Goal: Check status: Check status

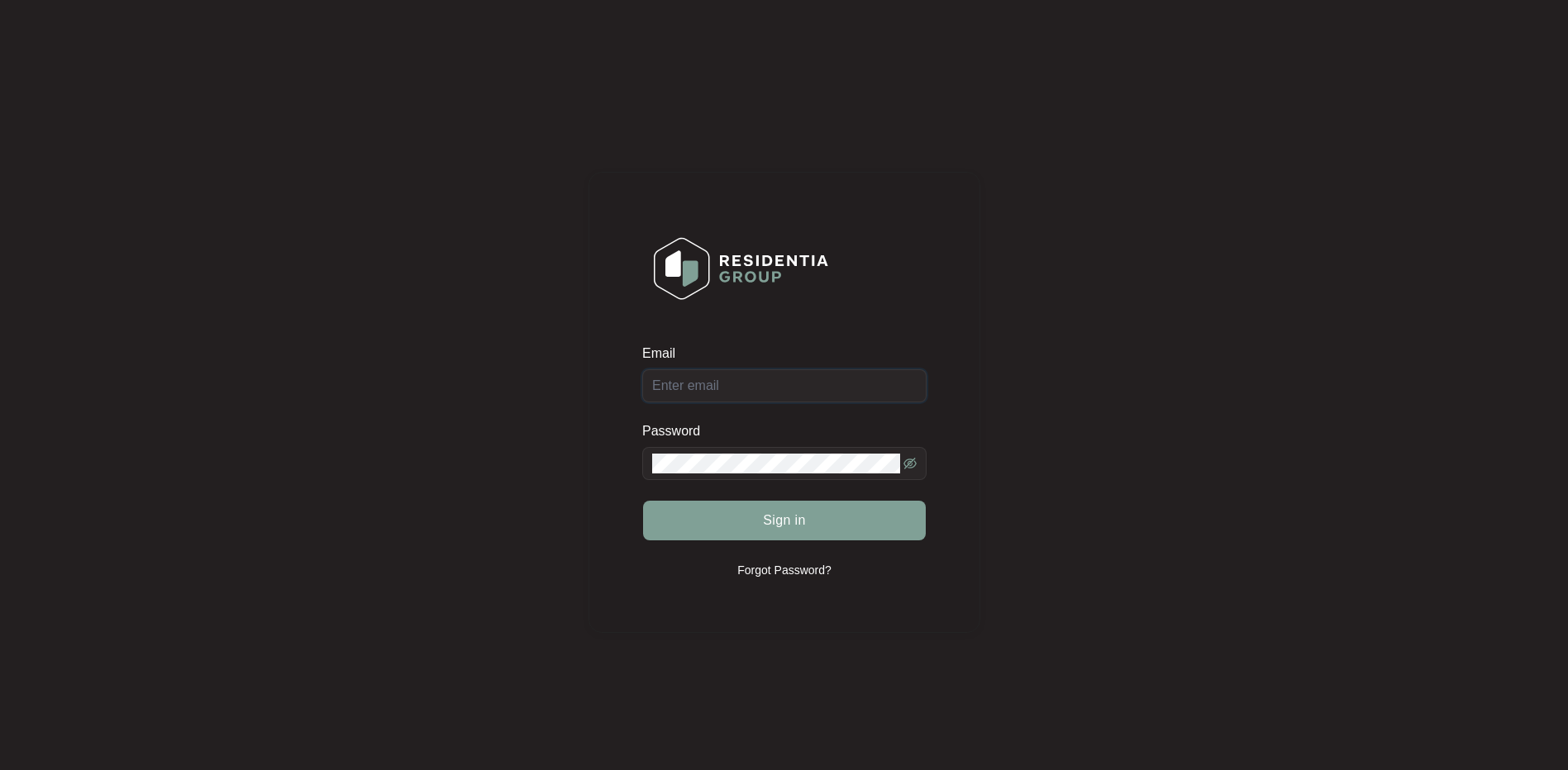
type input "[EMAIL_ADDRESS][DOMAIN_NAME]"
click at [800, 519] on div "Sign in" at bounding box center [784, 520] width 284 height 41
click at [789, 521] on span "Sign in" at bounding box center [784, 520] width 43 height 20
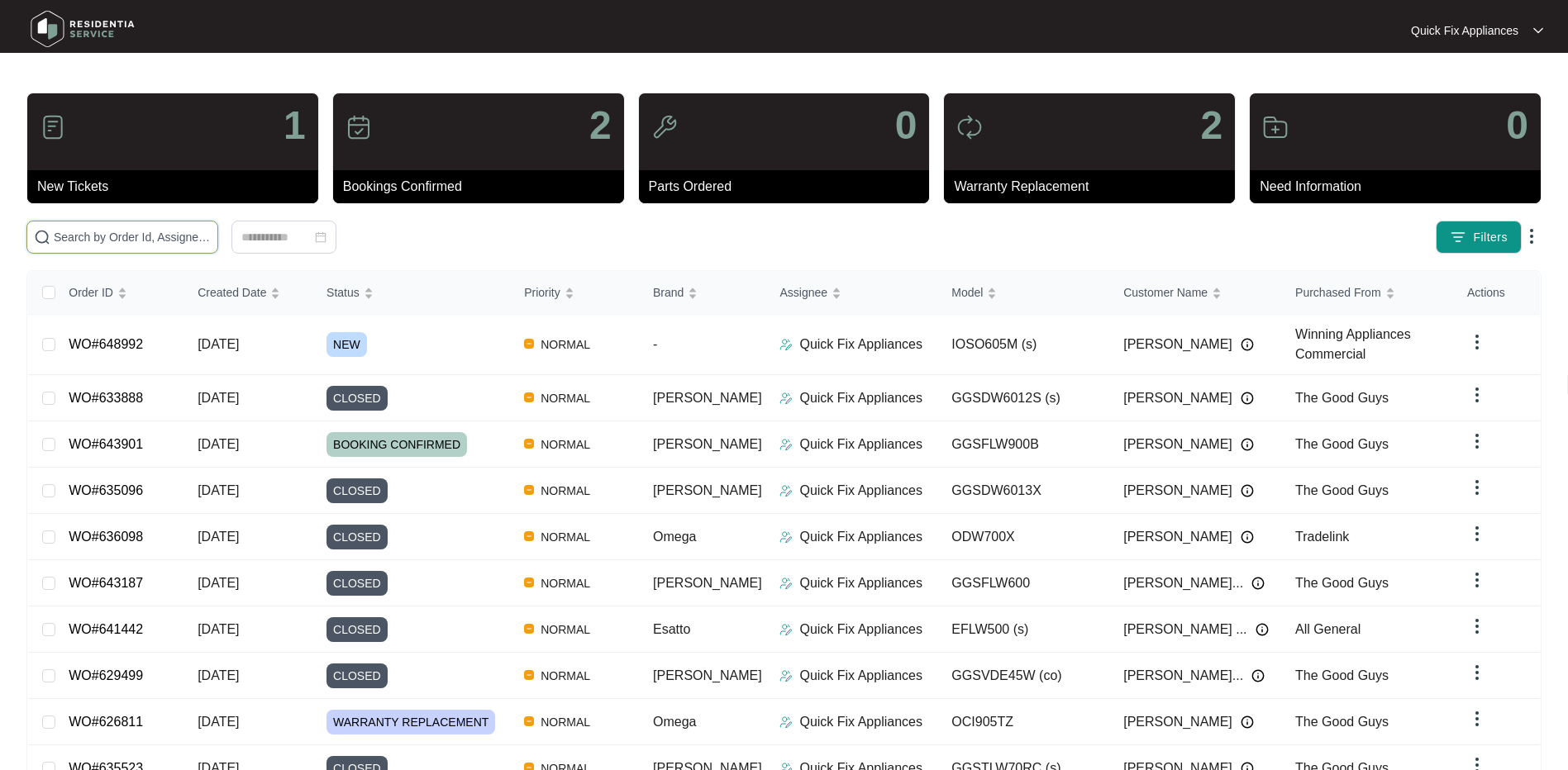
click at [97, 239] on input "text" at bounding box center [132, 236] width 157 height 18
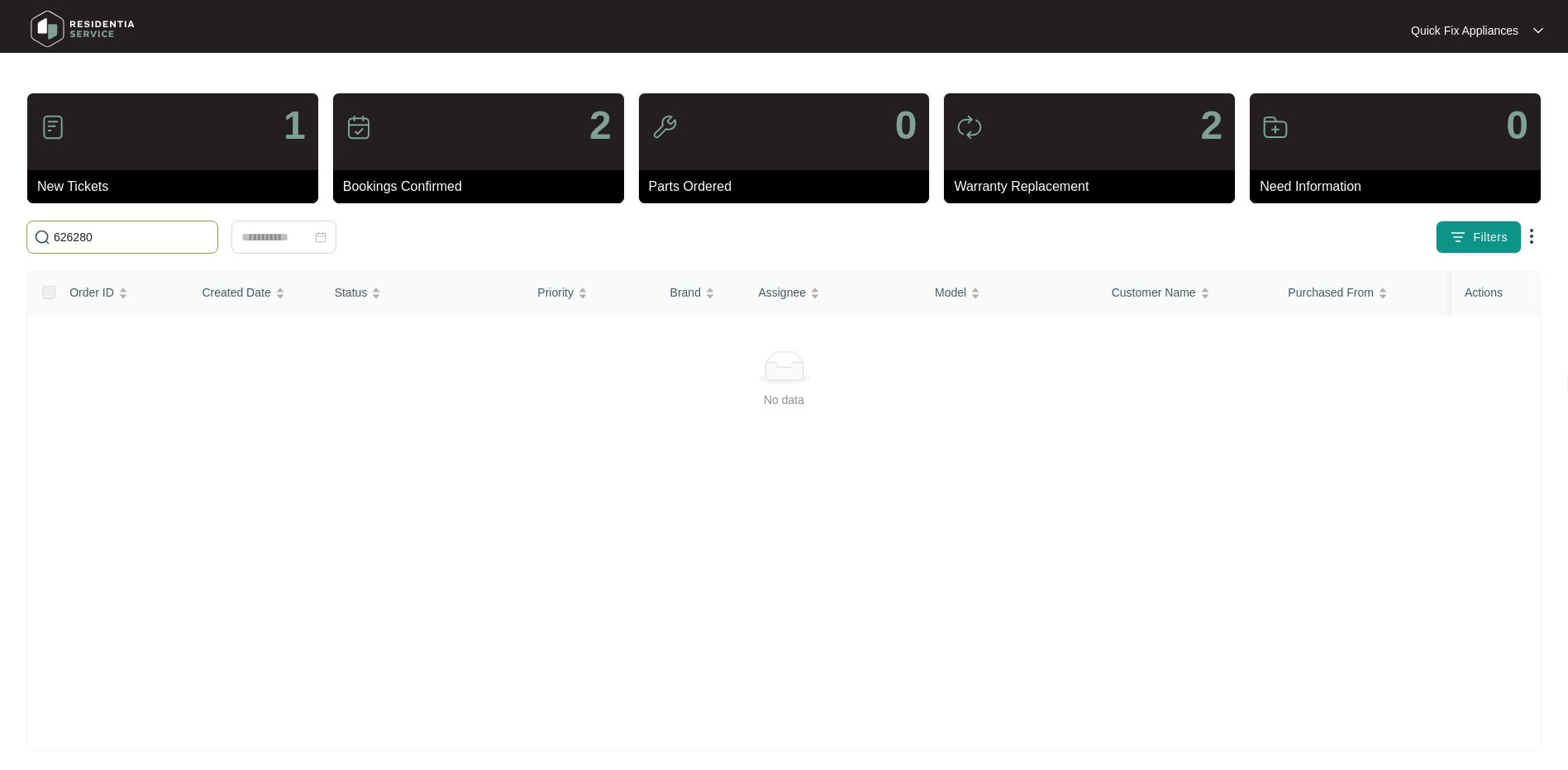
type input "626280"
drag, startPoint x: 14, startPoint y: 240, endPoint x: -40, endPoint y: 231, distance: 54.7
click at [0, 231] on html "Quick Fix Appliances Quick Fix ... 1 New Tickets 2 Bookings Confirmed 0 Parts O…" at bounding box center [784, 389] width 1568 height 778
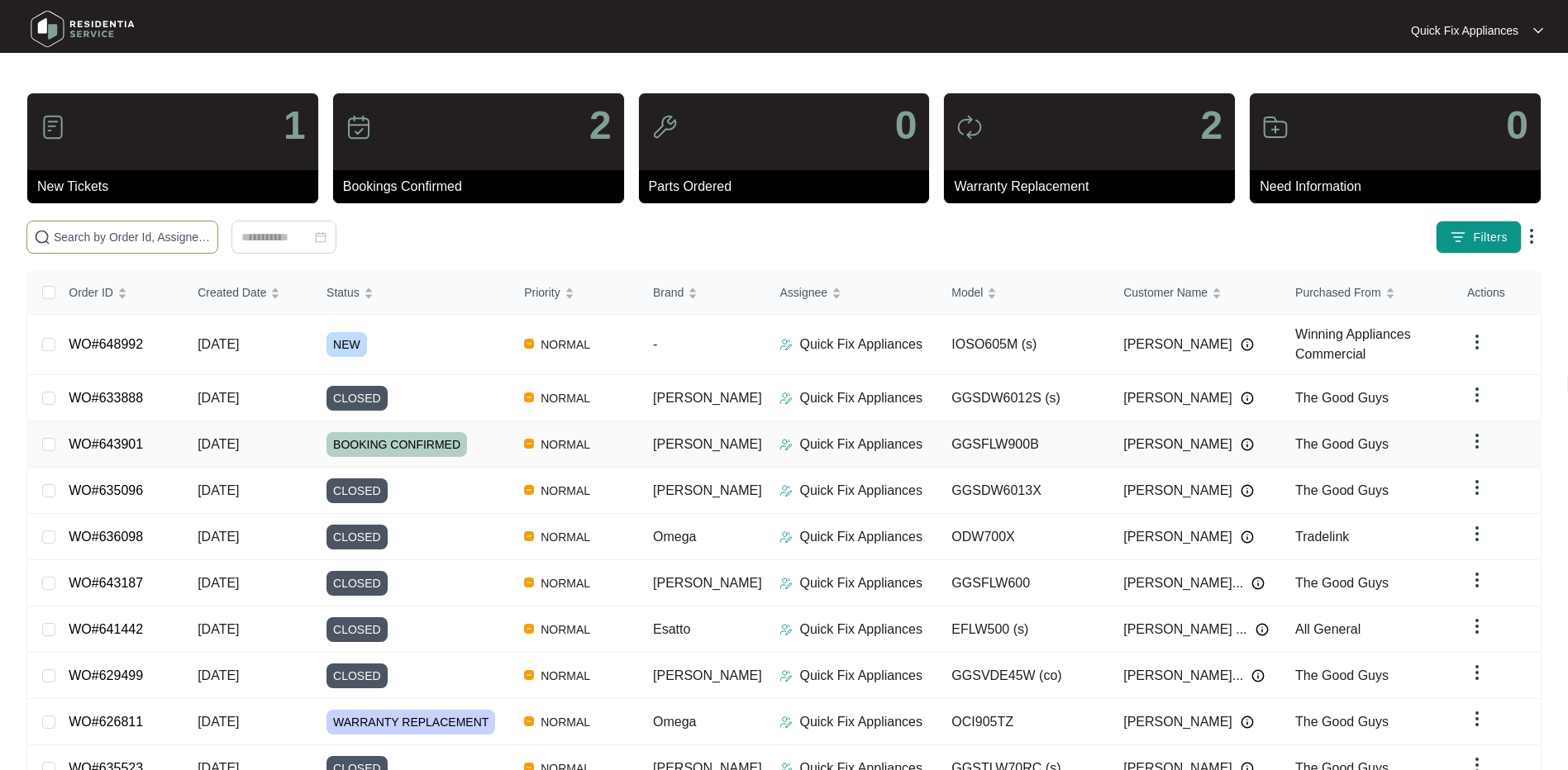
scroll to position [83, 0]
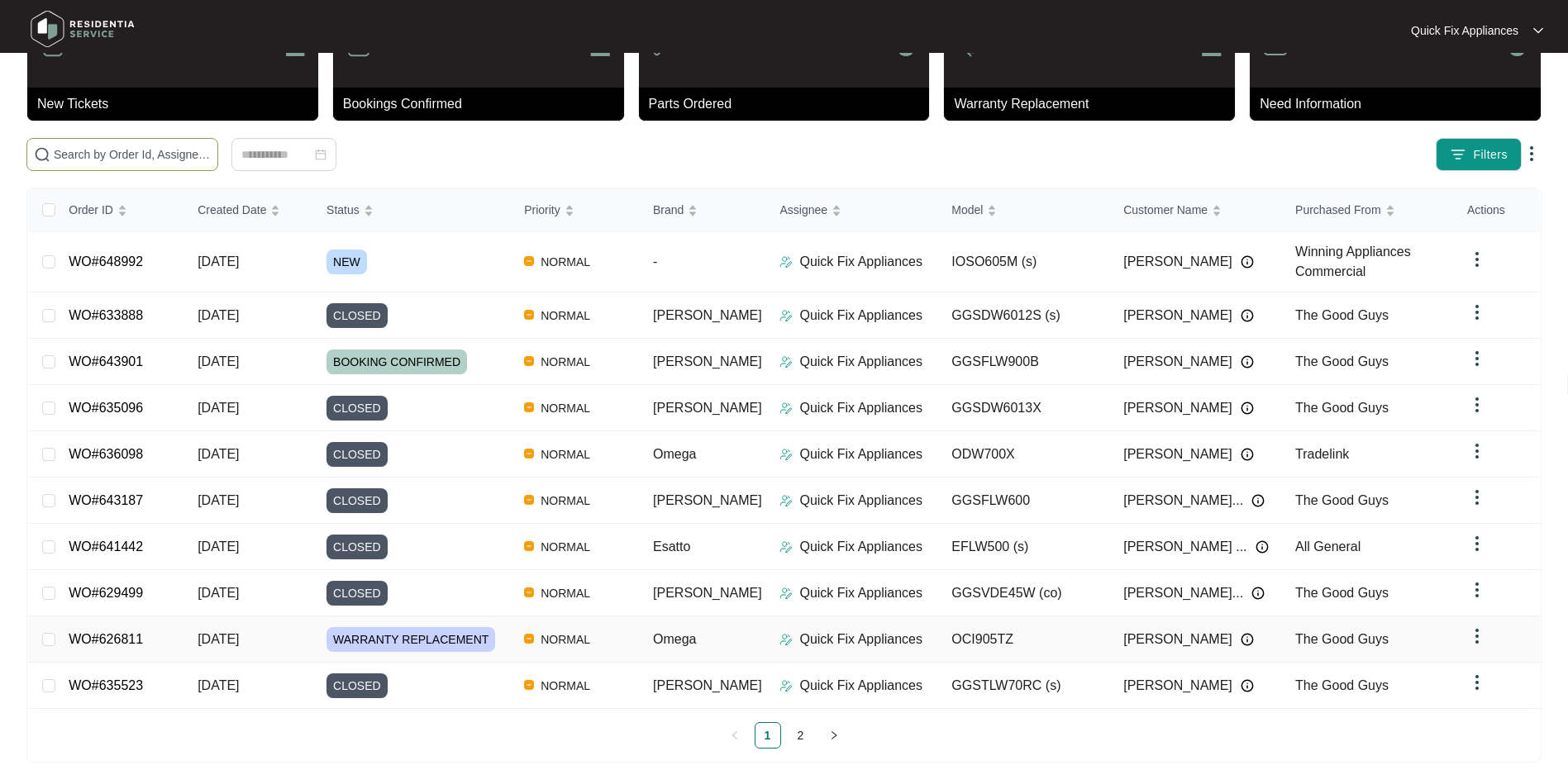
click at [101, 633] on link "WO#626811" at bounding box center [105, 639] width 74 height 14
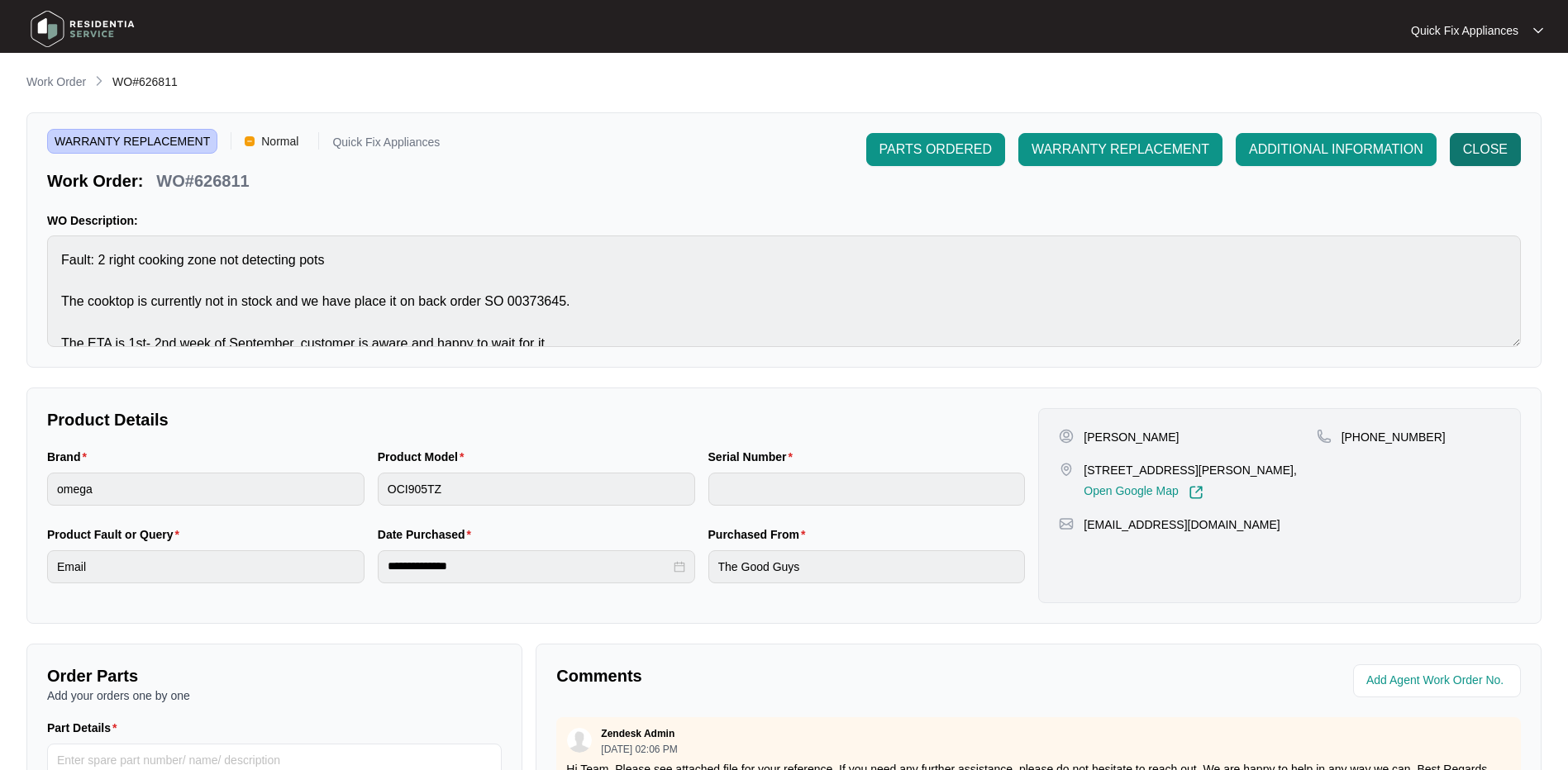
click at [1493, 152] on span "CLOSE" at bounding box center [1485, 149] width 44 height 20
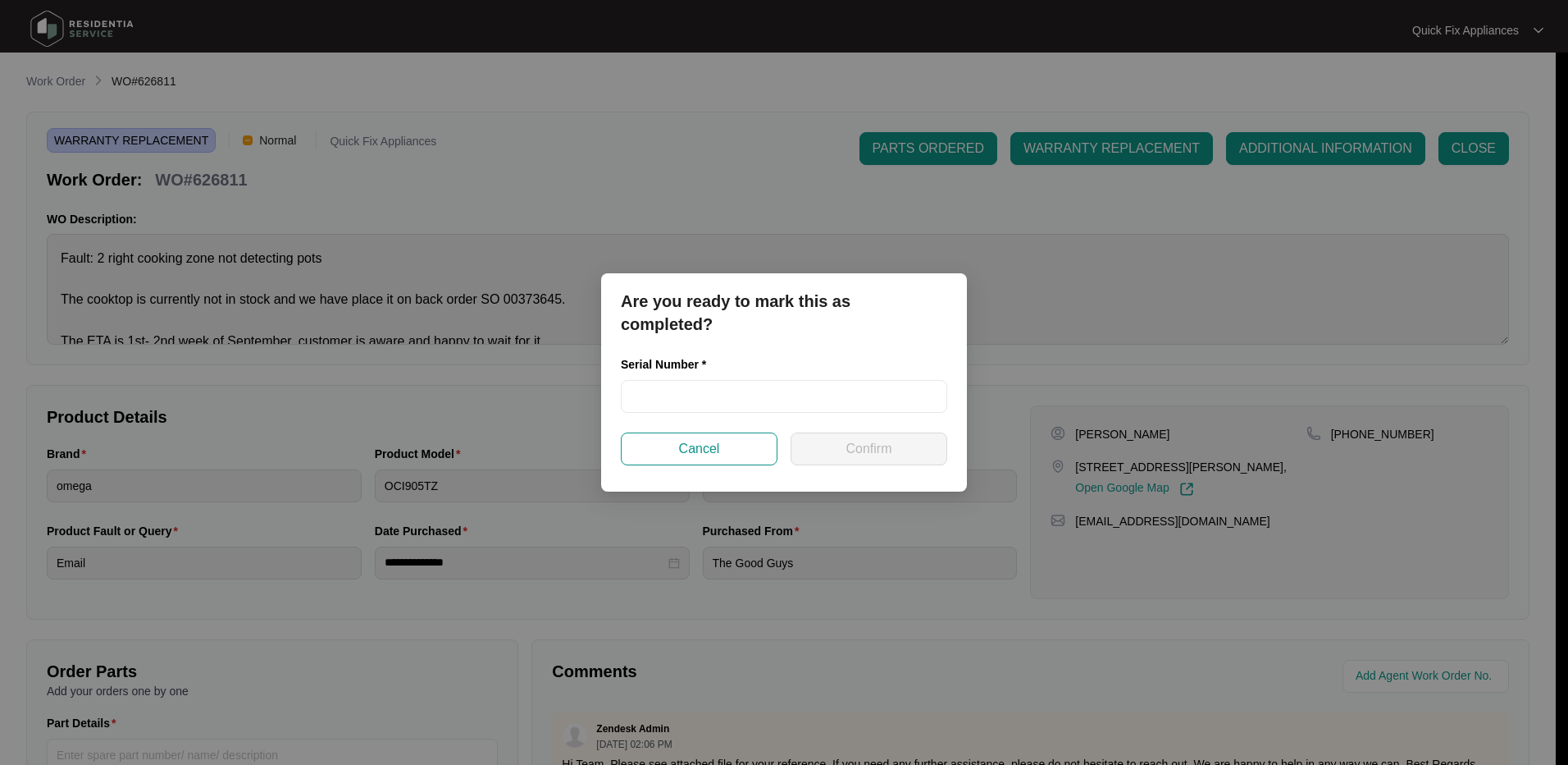
drag, startPoint x: 717, startPoint y: 455, endPoint x: 699, endPoint y: 447, distance: 19.7
click at [716, 455] on span "Cancel" at bounding box center [699, 448] width 41 height 19
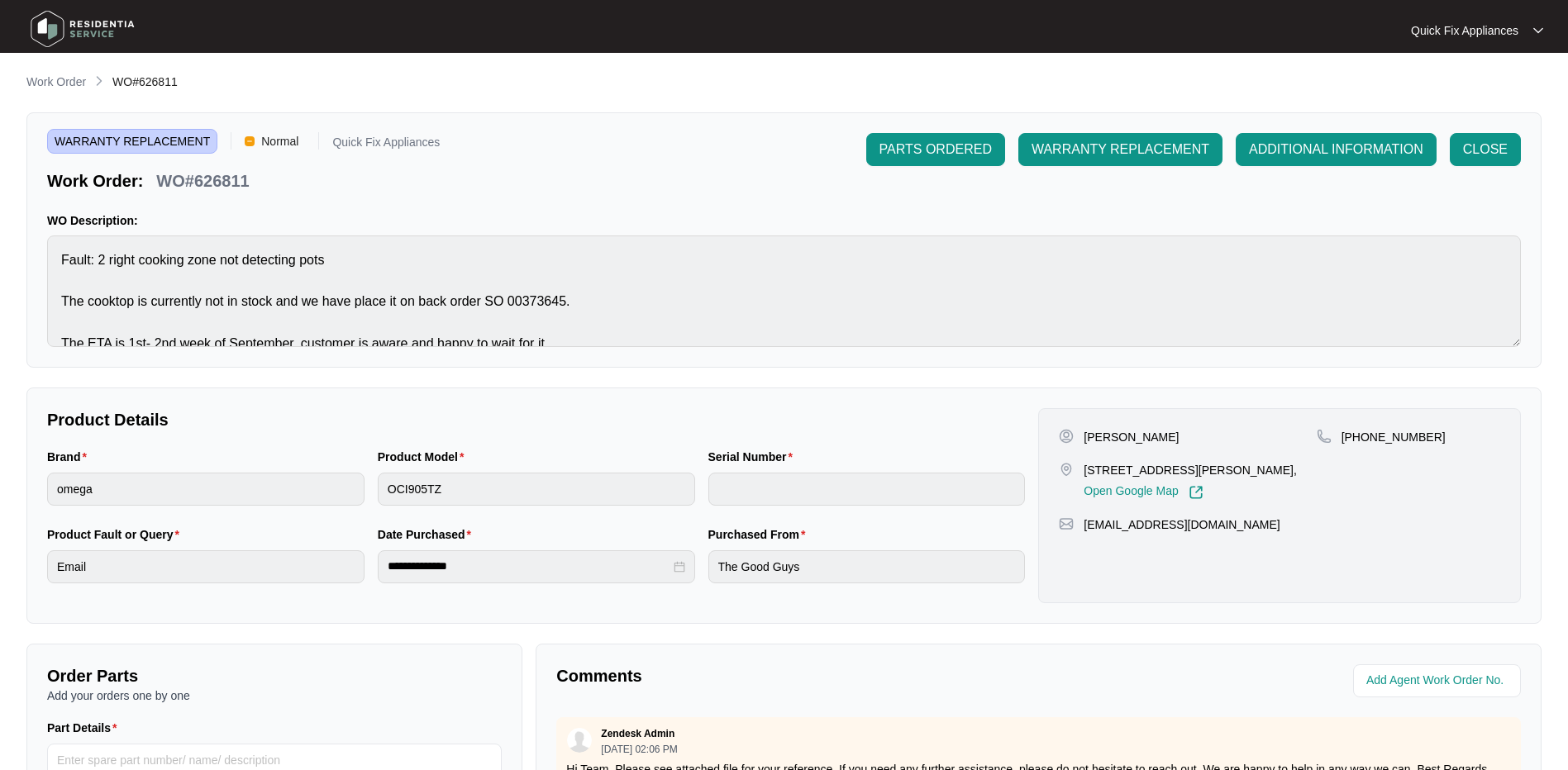
click at [33, 83] on p "Work Order" at bounding box center [56, 81] width 60 height 16
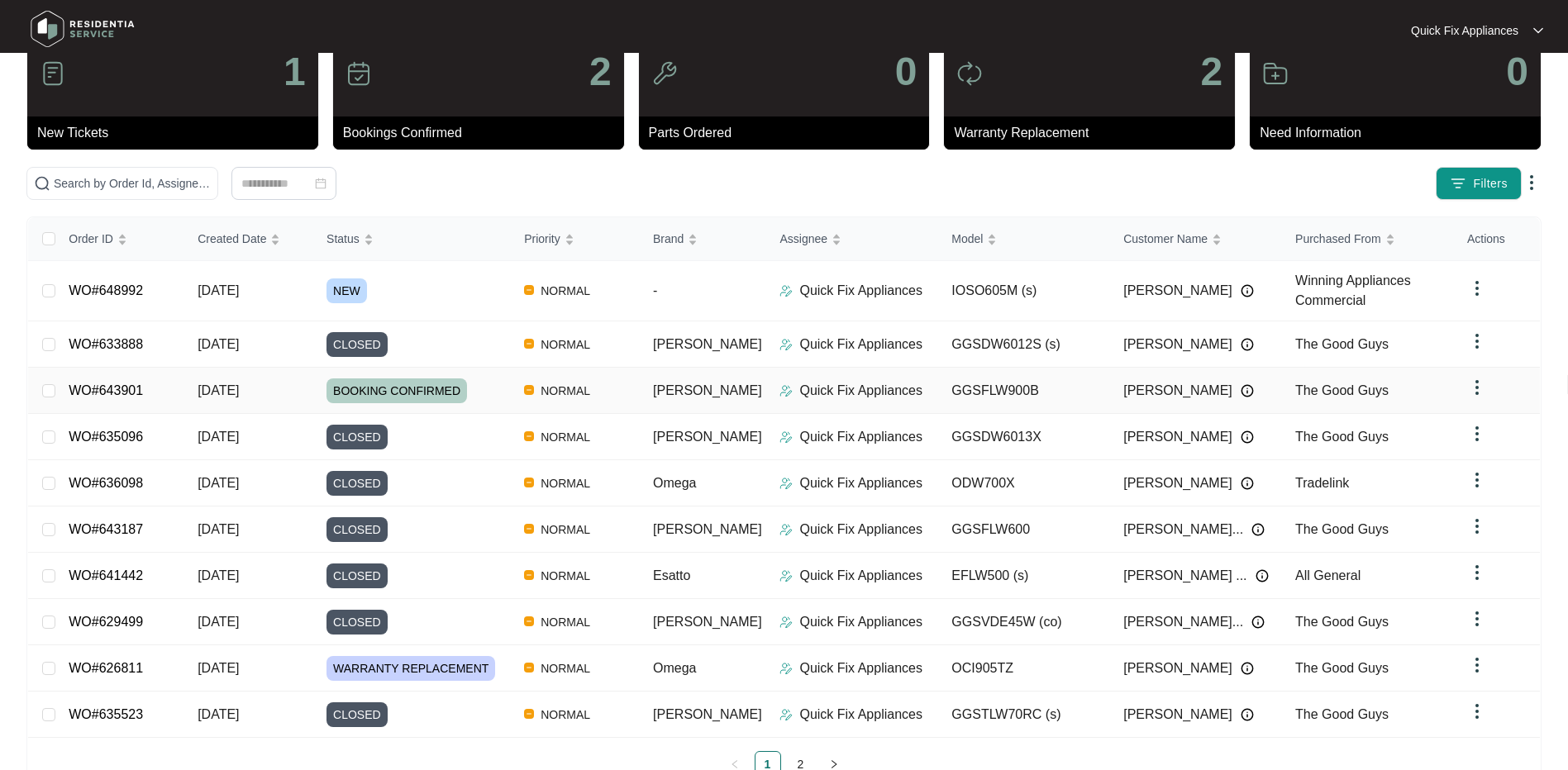
scroll to position [94, 0]
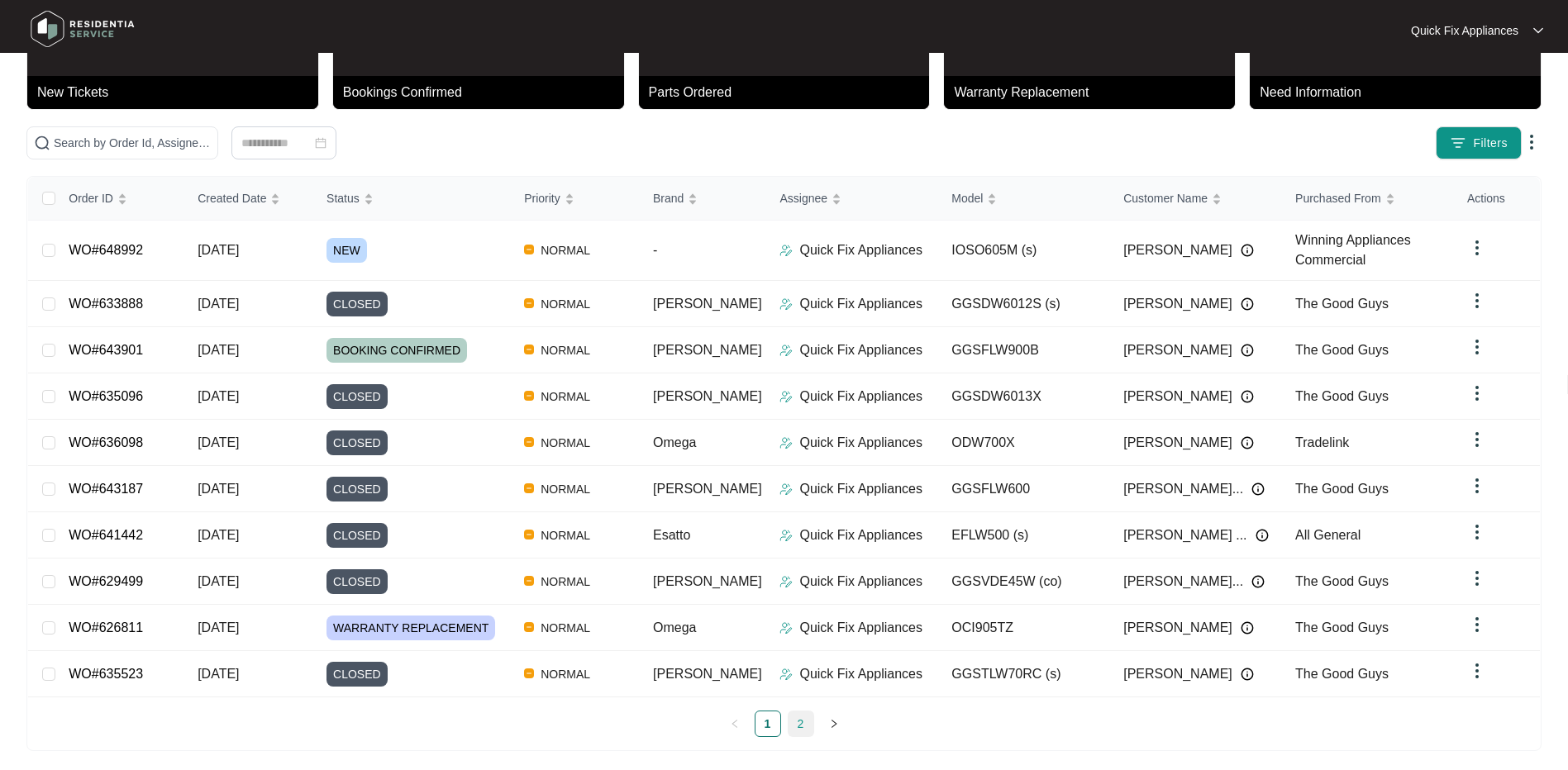
click at [802, 717] on link "2" at bounding box center [800, 723] width 25 height 25
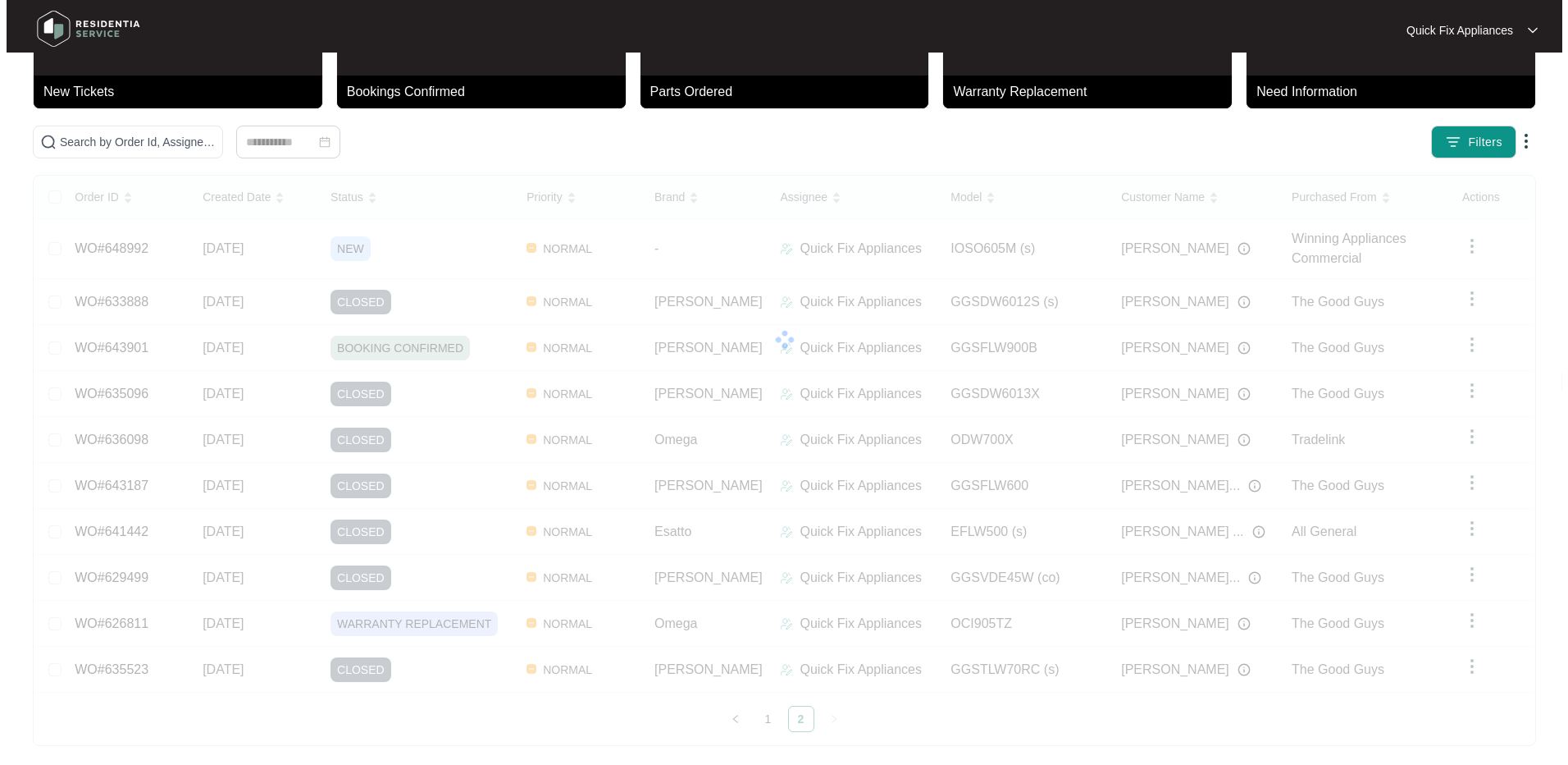
scroll to position [0, 0]
